Goal: Task Accomplishment & Management: Manage account settings

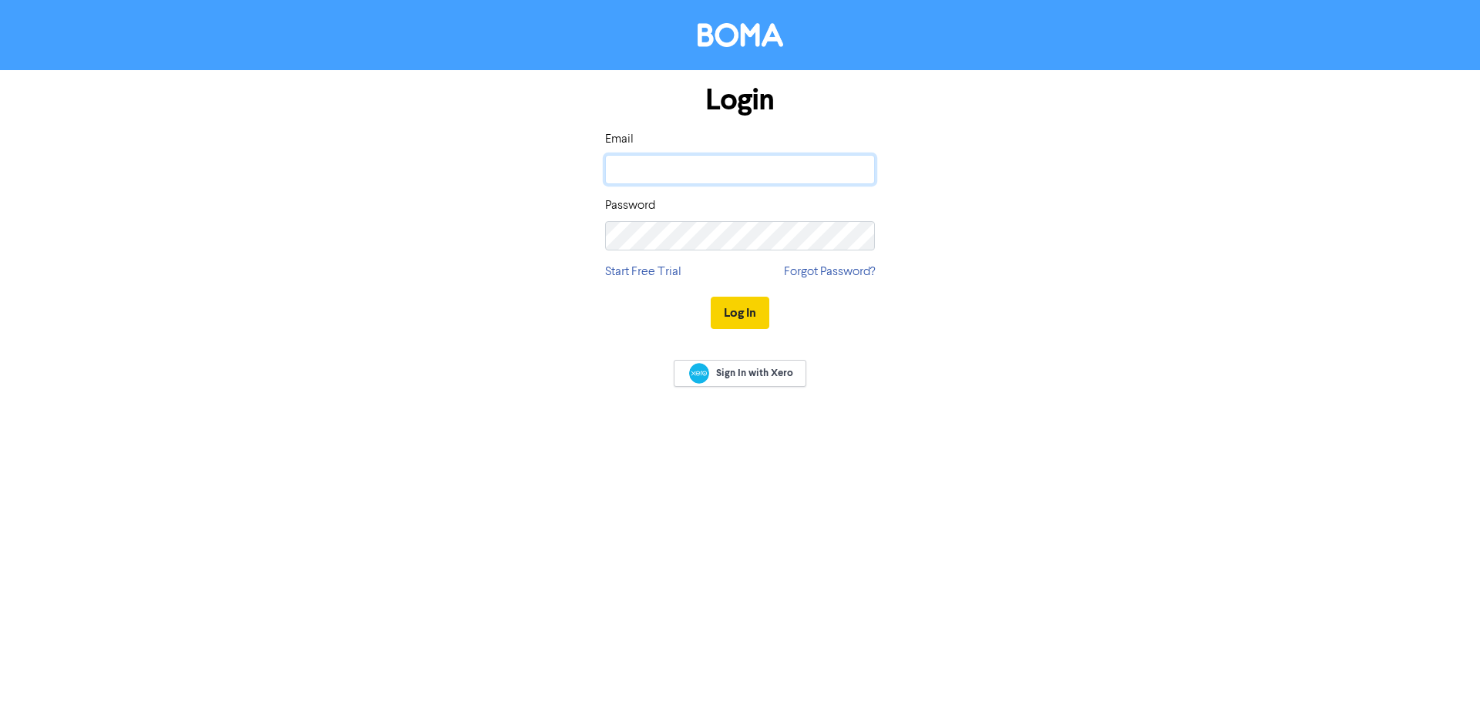
type input "[EMAIL_ADDRESS][DOMAIN_NAME]"
click at [749, 316] on button "Log In" at bounding box center [740, 313] width 59 height 32
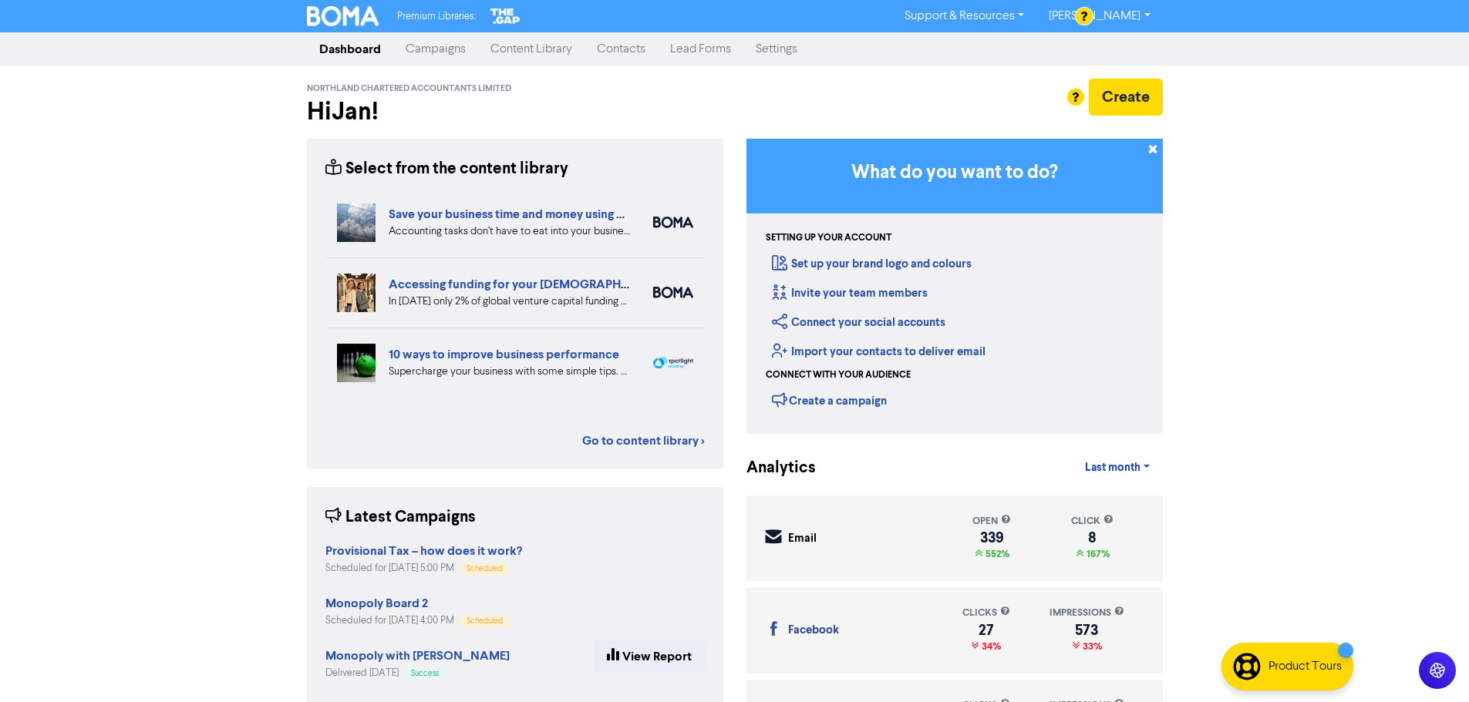
click at [612, 53] on link "Contacts" at bounding box center [620, 49] width 73 height 31
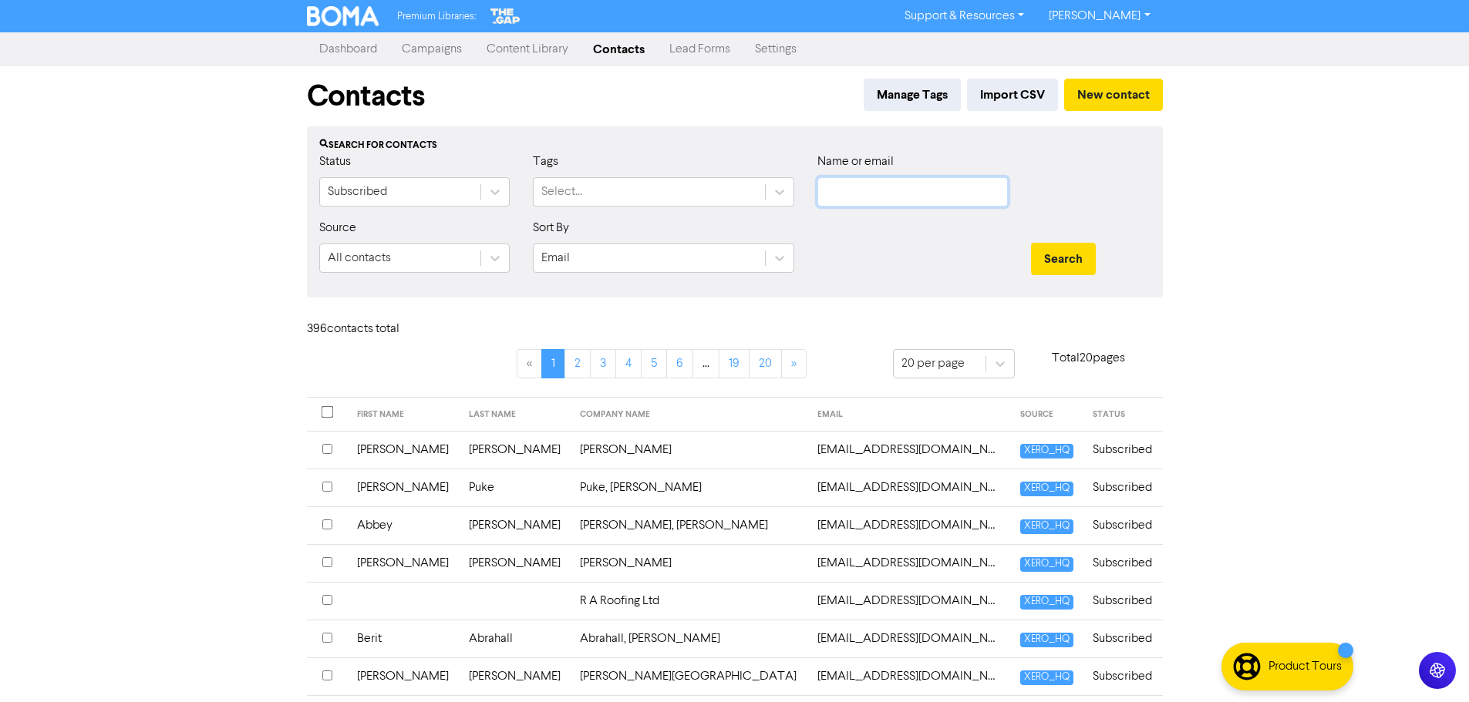
click at [929, 196] on input "text" at bounding box center [912, 191] width 190 height 29
type input "[PERSON_NAME]"
click at [1075, 262] on button "Search" at bounding box center [1063, 259] width 65 height 32
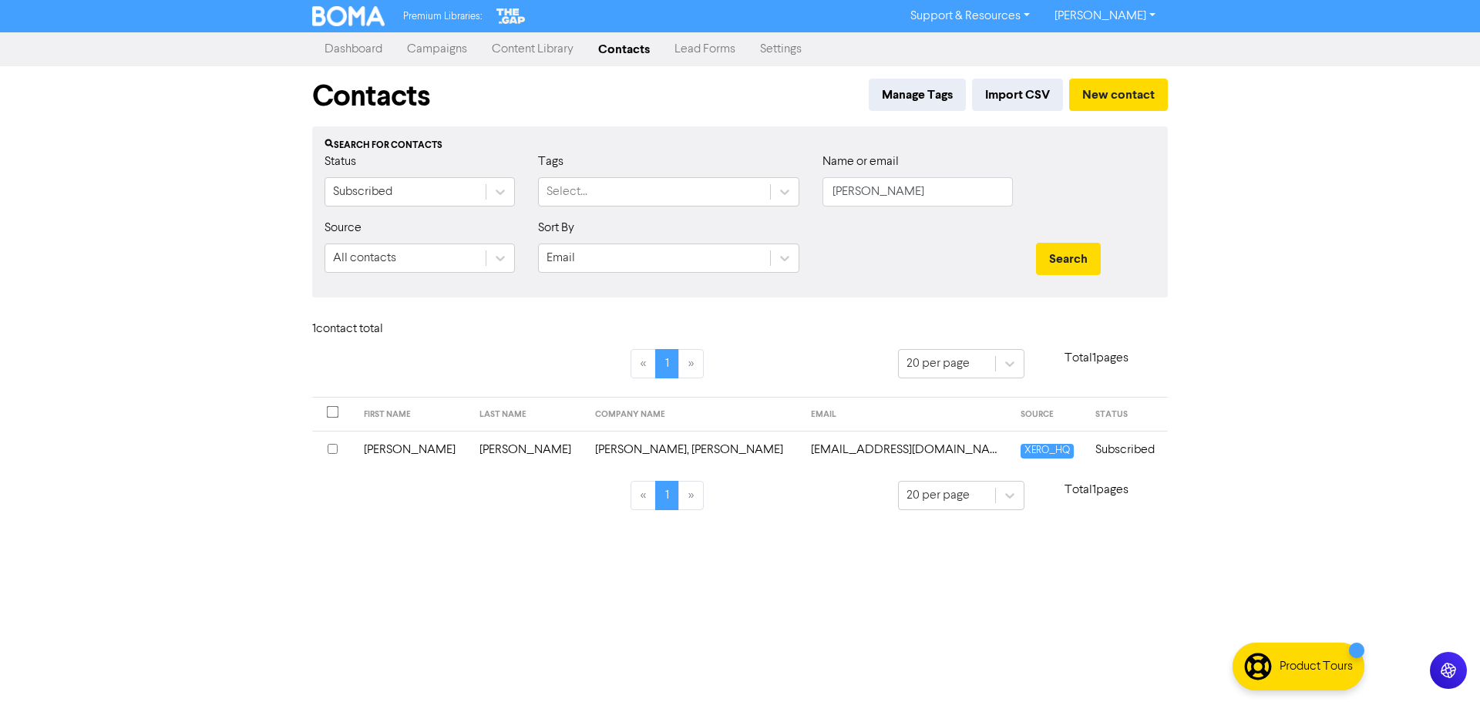
click at [335, 448] on input "checkbox" at bounding box center [333, 449] width 10 height 10
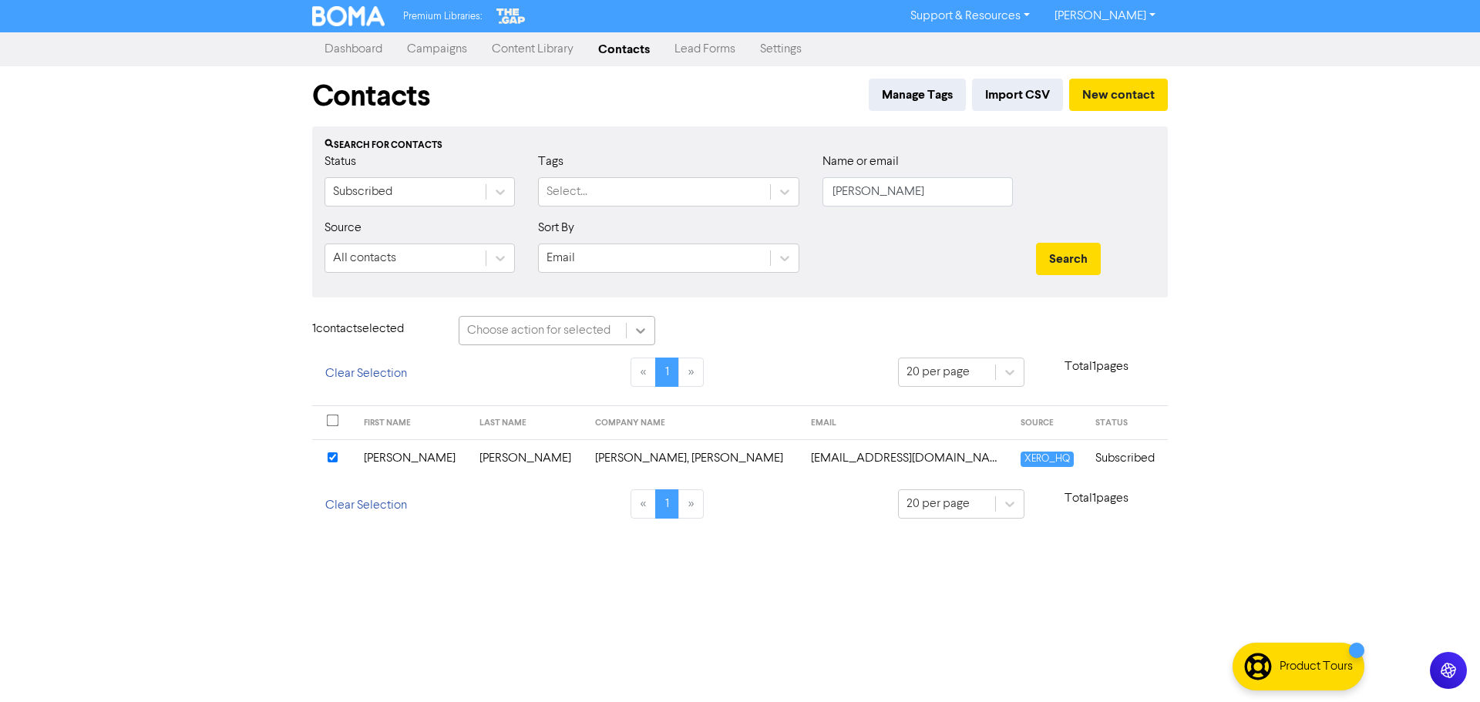
click at [646, 331] on icon at bounding box center [640, 330] width 15 height 15
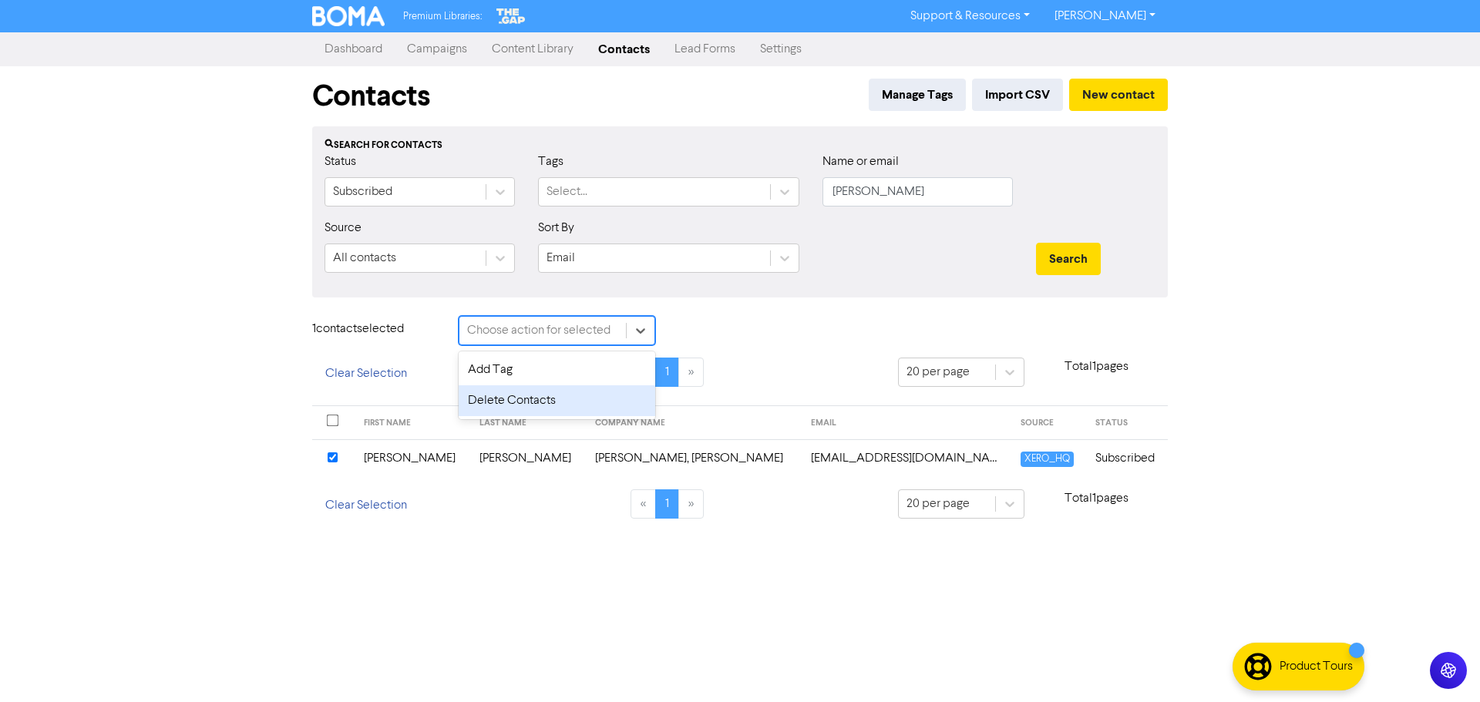
click at [513, 395] on div "Delete Contacts" at bounding box center [557, 401] width 197 height 31
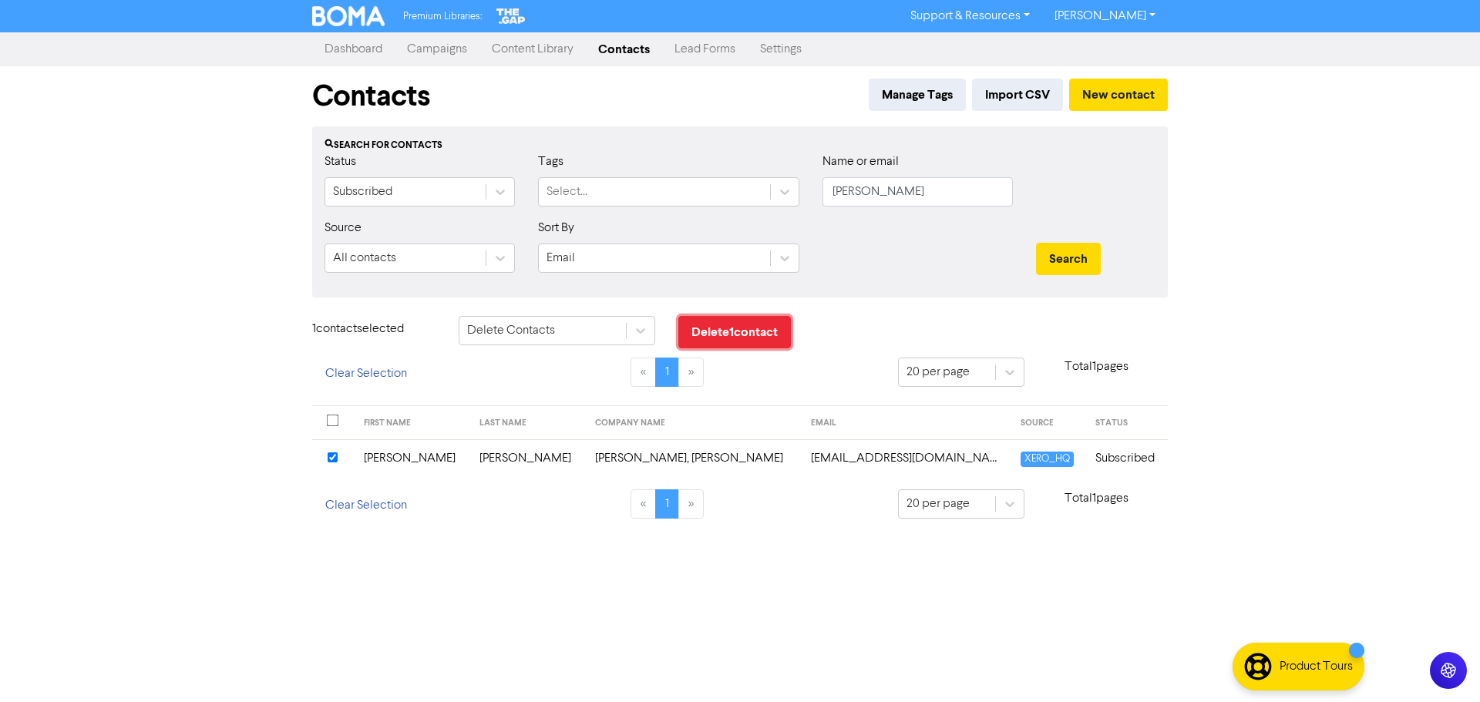
click at [749, 325] on button "Delete 1 contact" at bounding box center [735, 332] width 113 height 32
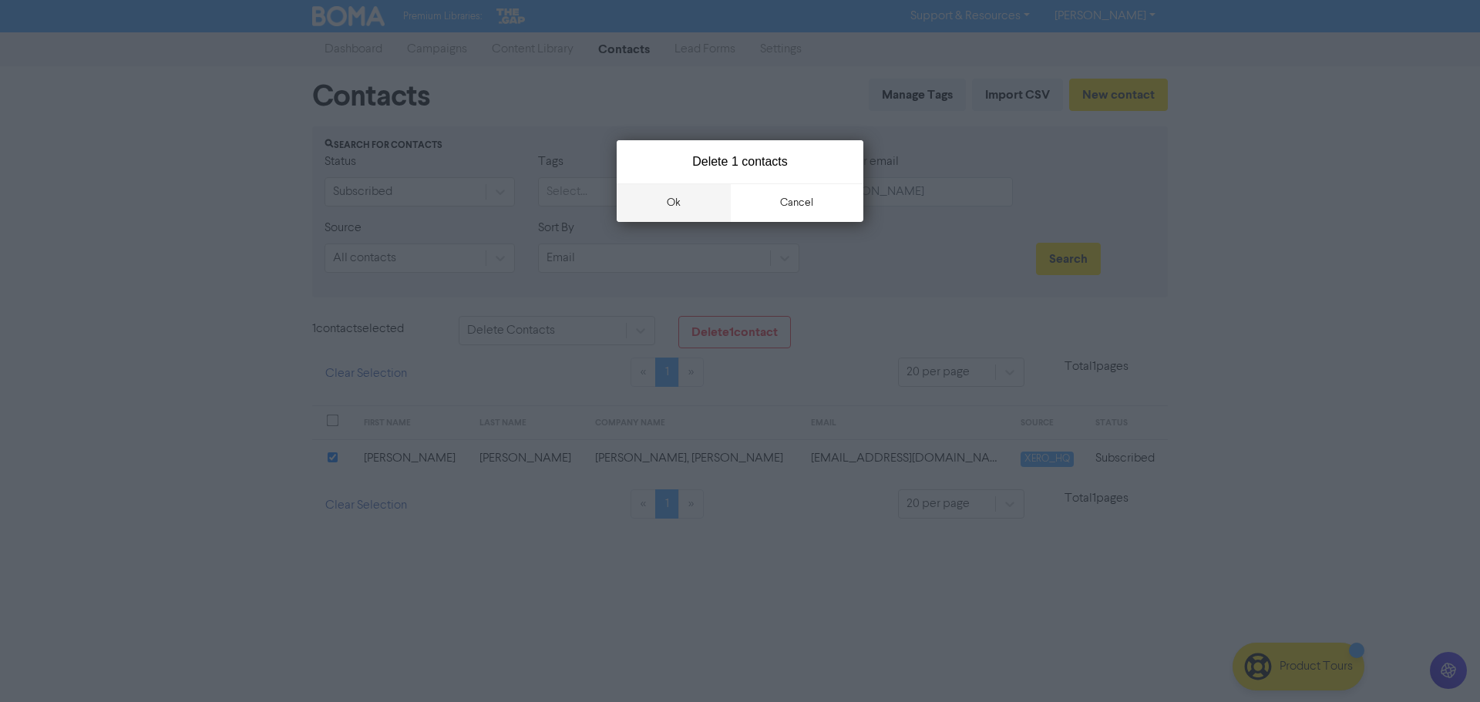
click at [674, 198] on button "ok" at bounding box center [674, 203] width 114 height 39
